Goal: Find specific page/section: Find specific page/section

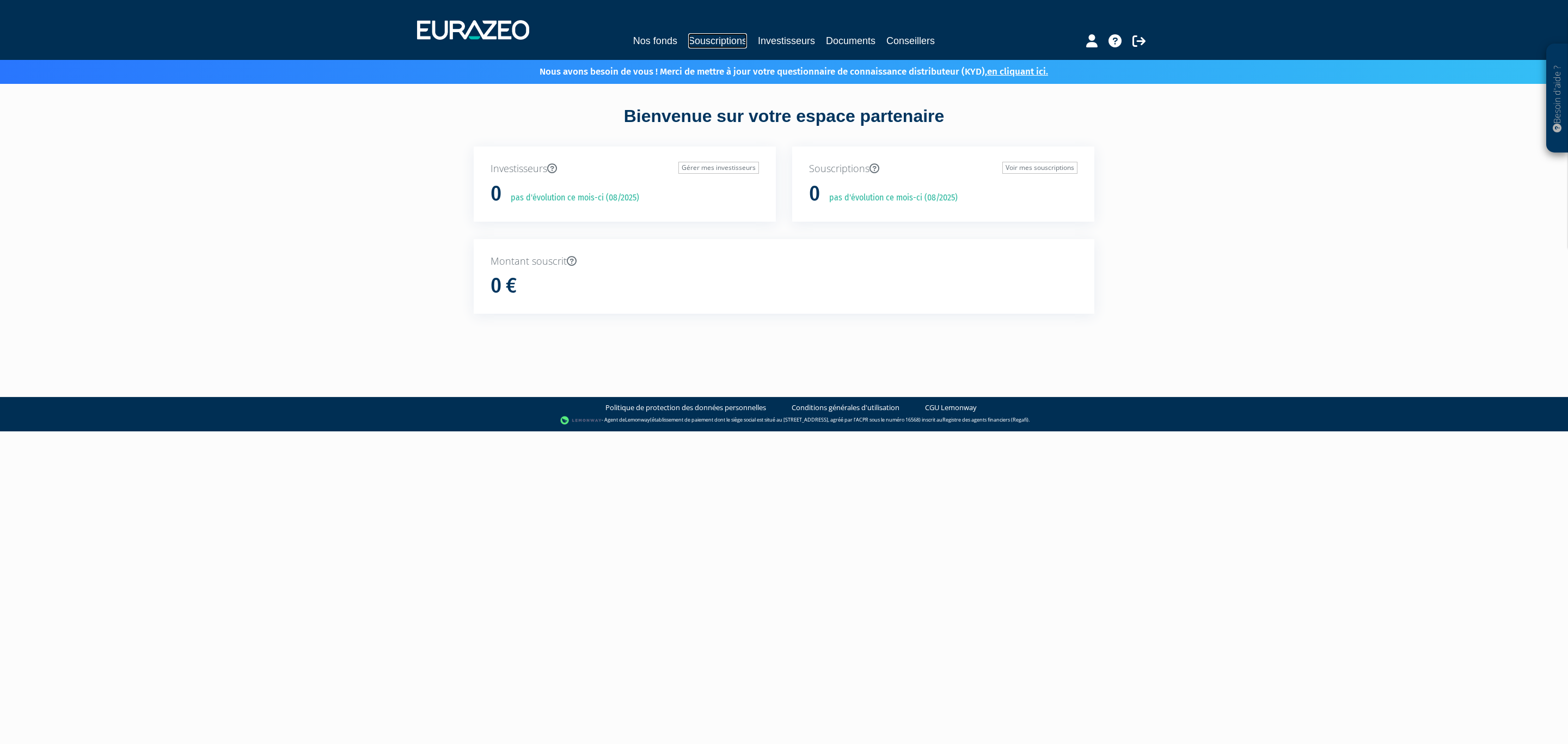
click at [701, 40] on link "Souscriptions" at bounding box center [718, 41] width 59 height 15
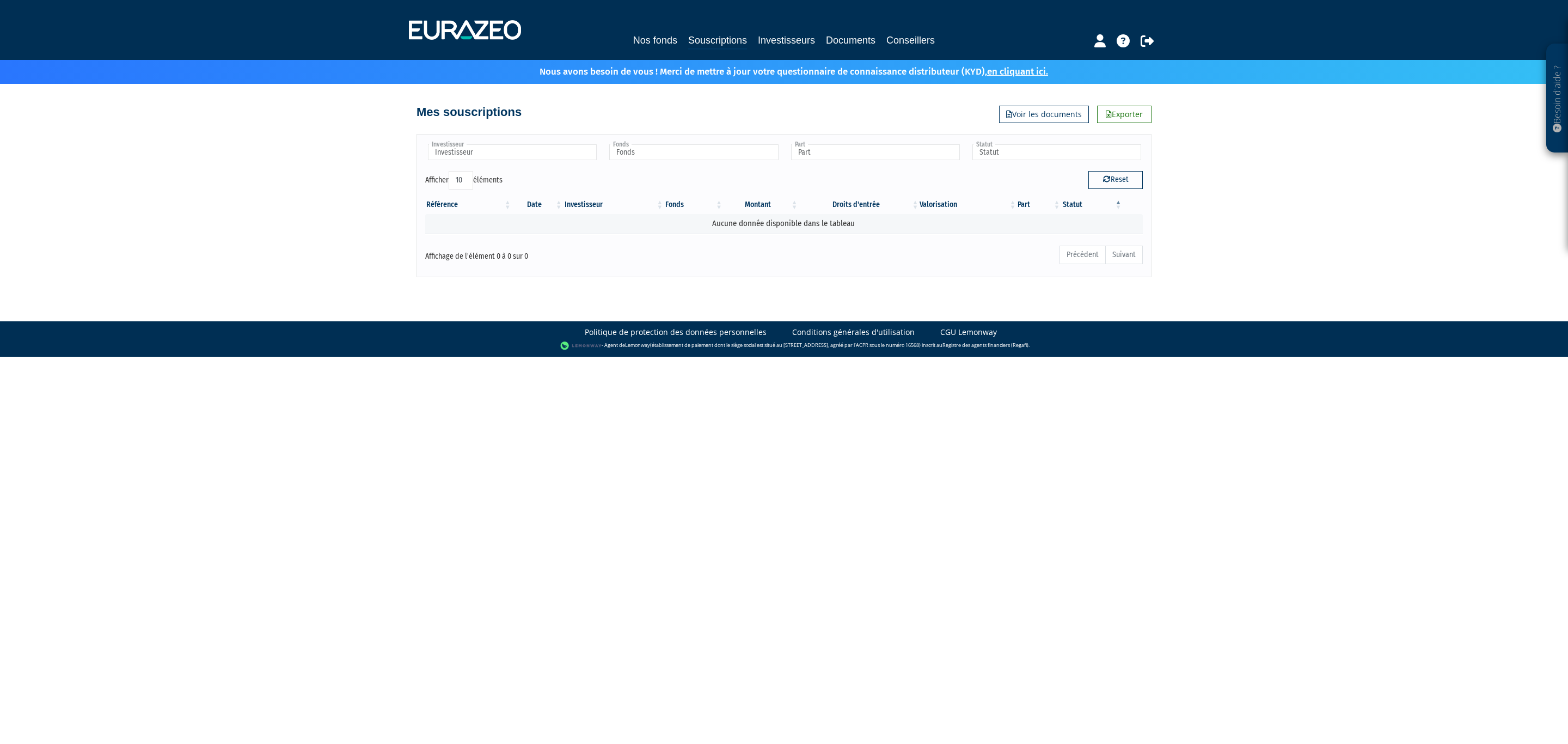
click at [640, 30] on div "Nos fonds Souscriptions Investisseurs Documents Conseillers" at bounding box center [784, 30] width 767 height 40
click at [642, 35] on link "Nos fonds" at bounding box center [655, 40] width 44 height 15
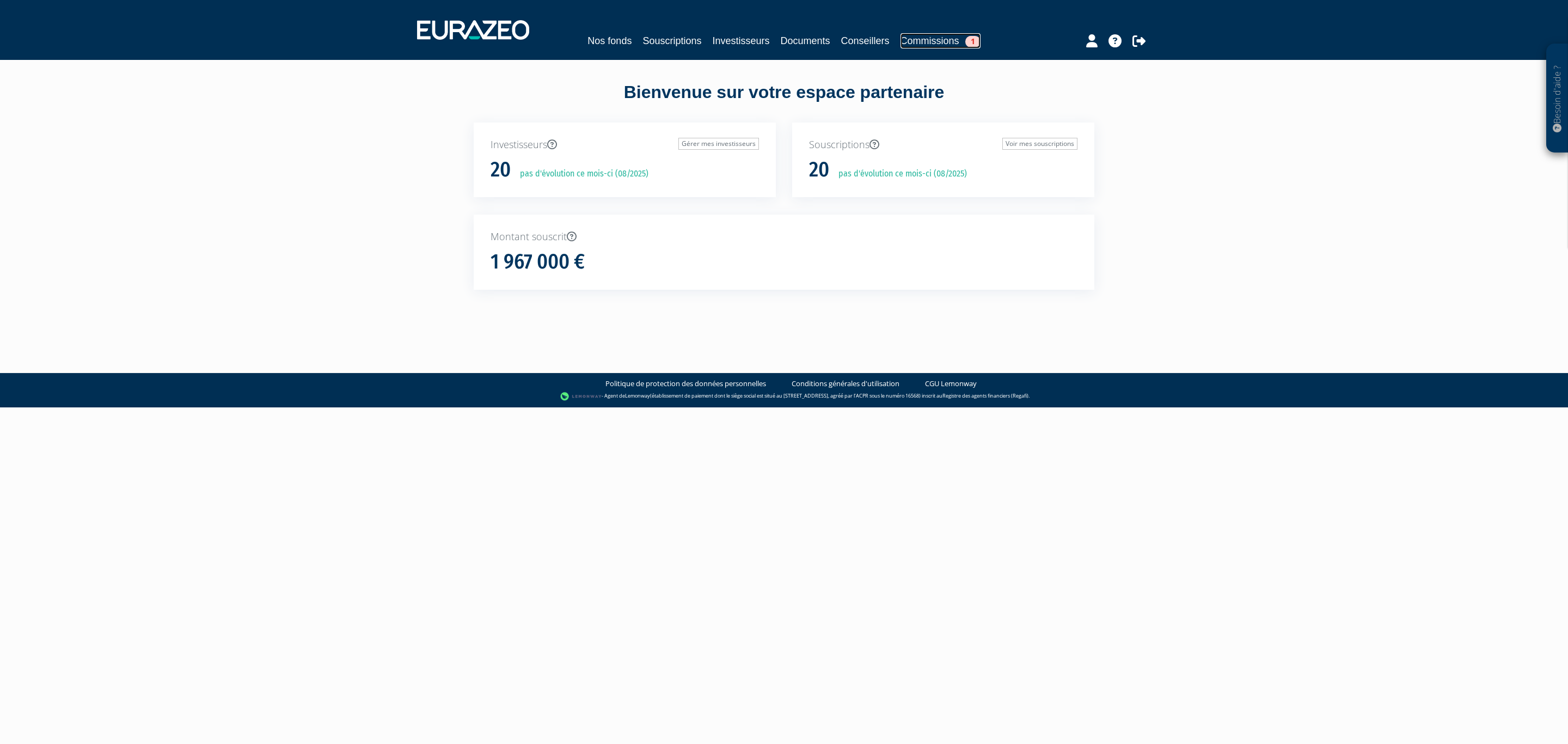
click at [941, 40] on link "Commissions 1" at bounding box center [940, 41] width 80 height 15
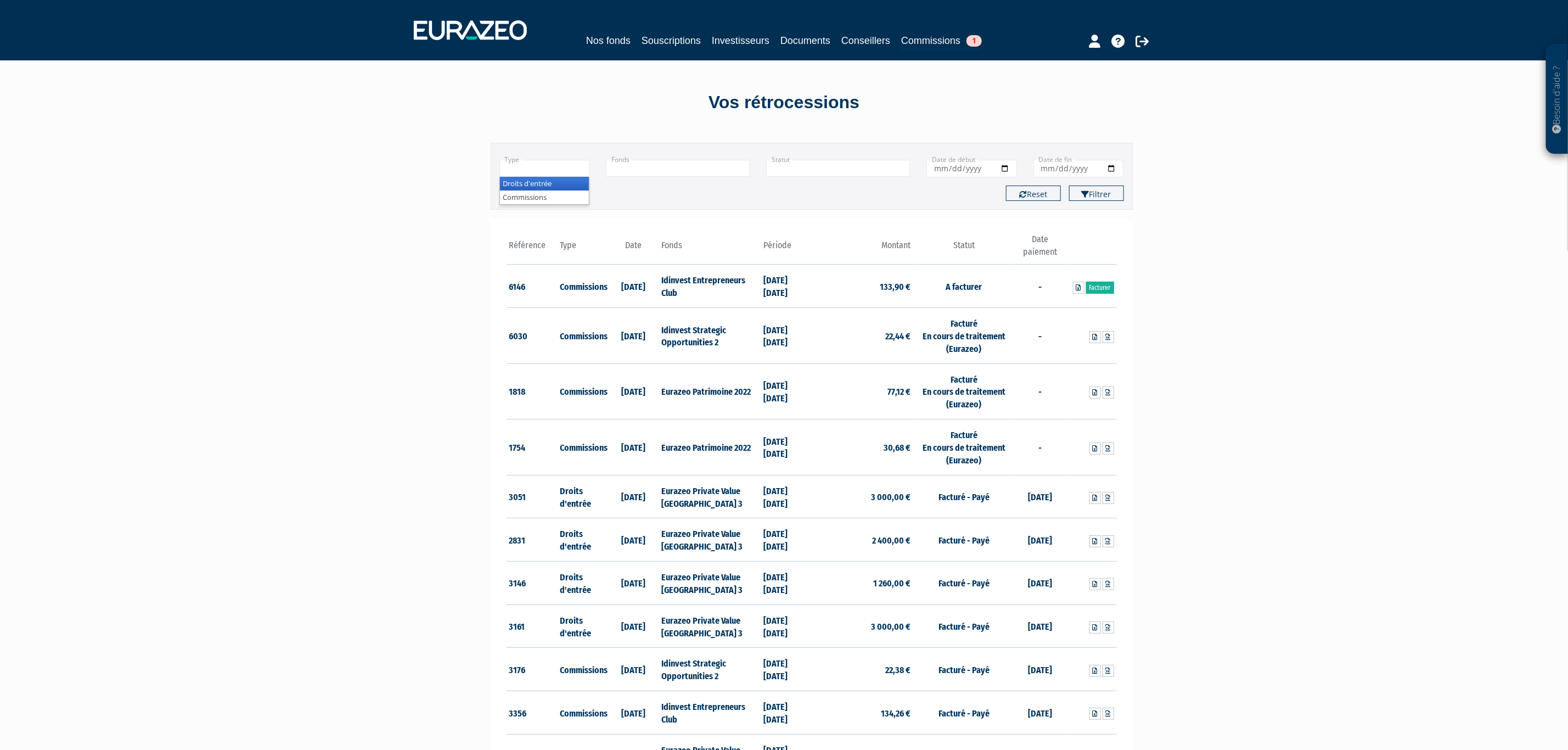
click at [541, 176] on input "text" at bounding box center [545, 168] width 91 height 17
click at [540, 196] on li "Commissions" at bounding box center [545, 197] width 90 height 14
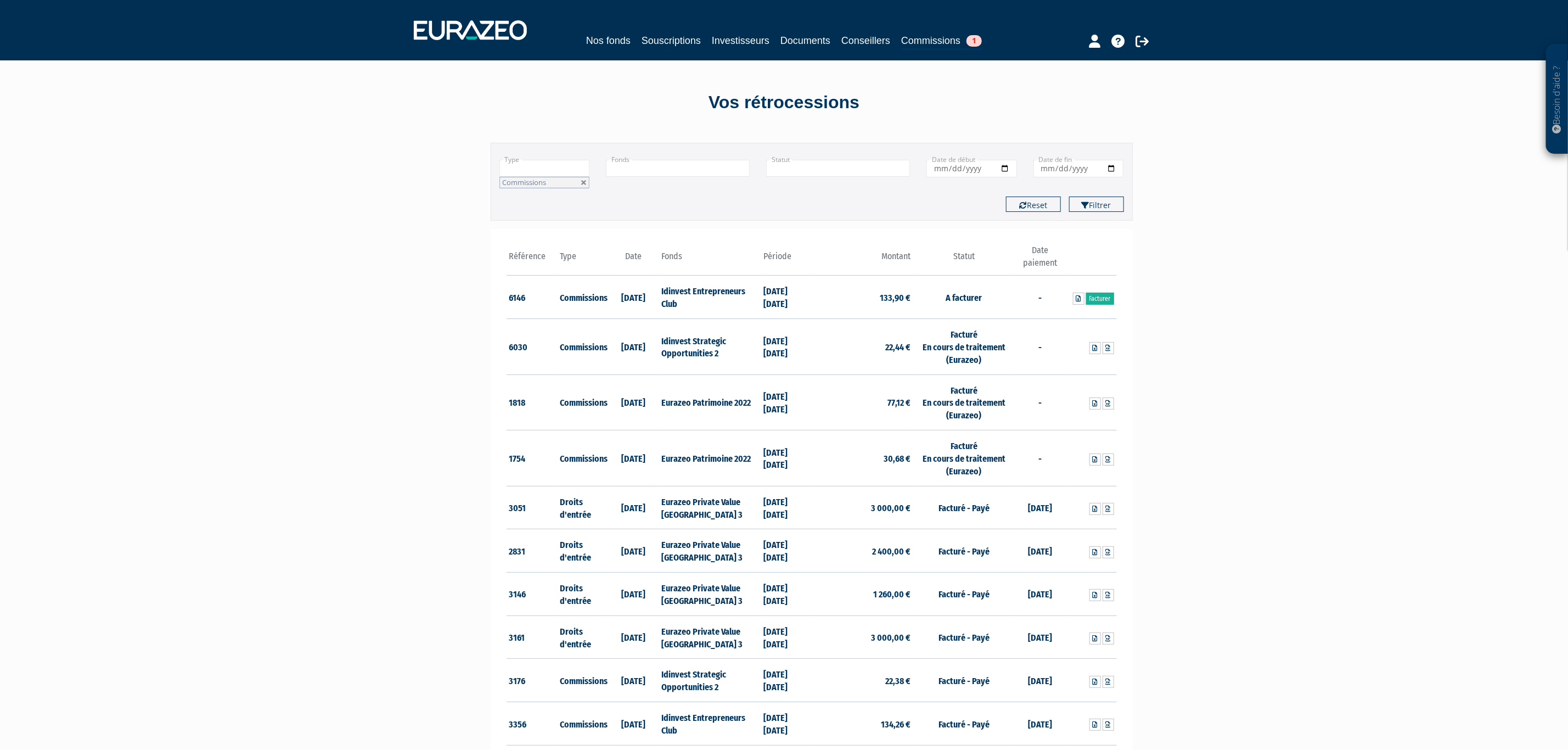
click at [652, 176] on input "text" at bounding box center [678, 168] width 144 height 17
click at [654, 195] on li "Eurazeo Private Value [GEOGRAPHIC_DATA] 3" at bounding box center [678, 201] width 143 height 22
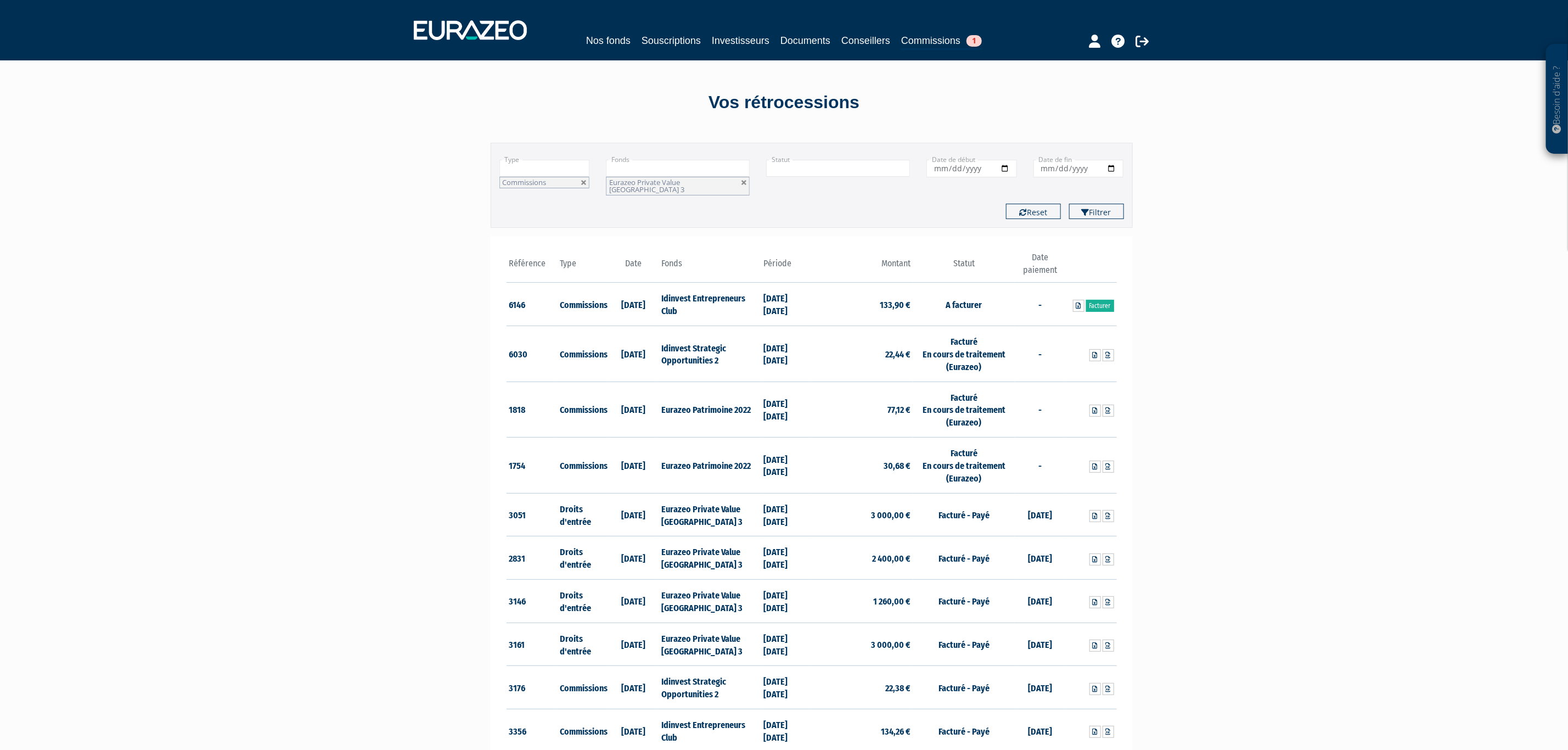
click at [1112, 196] on div "Type Droits d'entrée Commissions Commissions Droits d'entrée Commissions Fonds …" at bounding box center [812, 185] width 625 height 68
click at [1108, 204] on button "Filtrer" at bounding box center [1096, 211] width 55 height 15
